Goal: Answer question/provide support

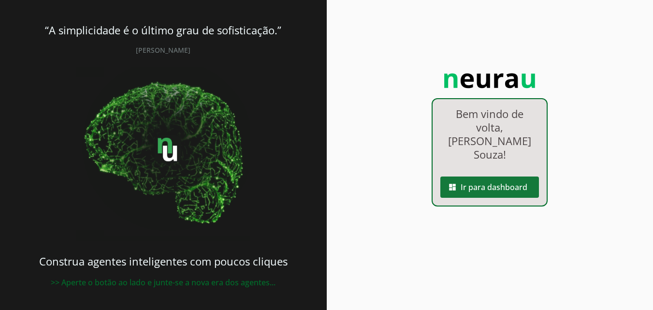
click at [480, 176] on span at bounding box center [490, 187] width 99 height 23
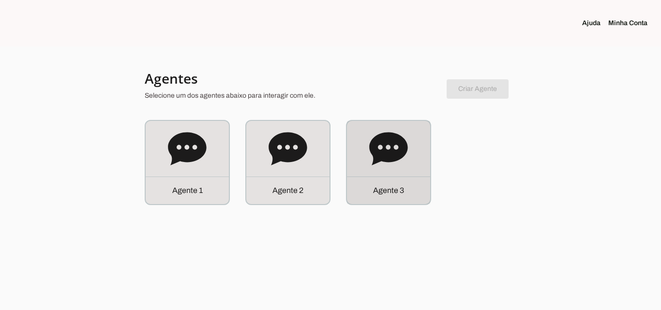
click at [384, 171] on div "Agente 3" at bounding box center [388, 162] width 83 height 83
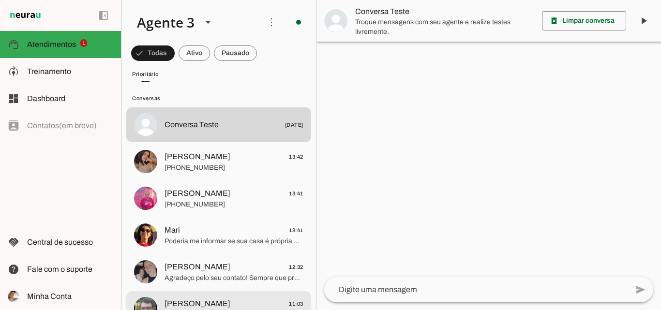
scroll to position [48, 0]
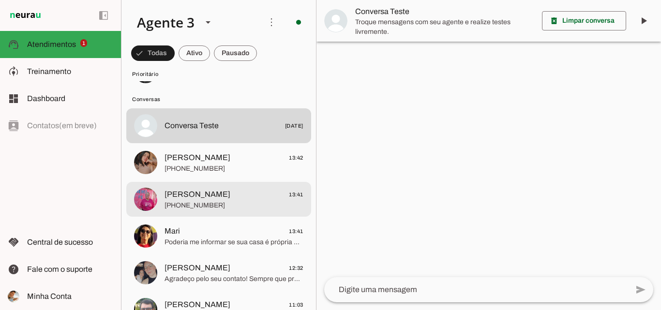
click at [254, 198] on span "[PERSON_NAME] 13:41" at bounding box center [233, 195] width 139 height 12
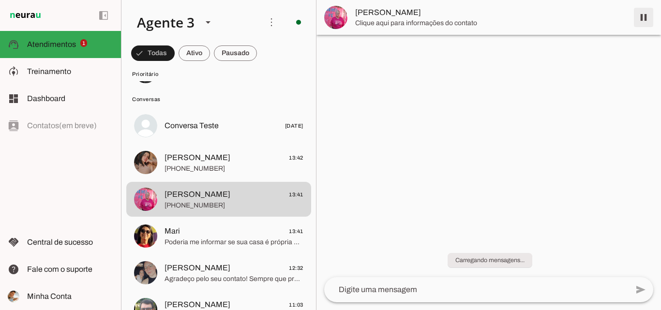
click at [642, 17] on span at bounding box center [643, 17] width 23 height 23
